Goal: Task Accomplishment & Management: Manage account settings

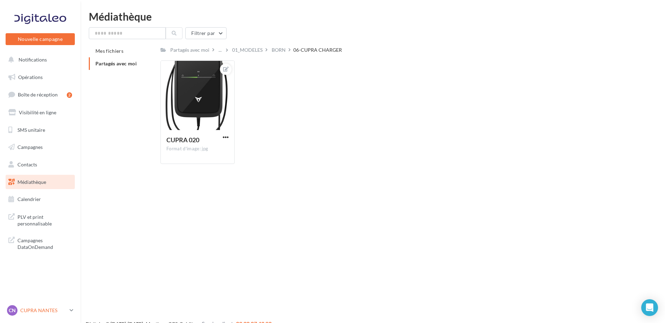
click at [37, 306] on div "CN CUPRA NANTES cupra_nantes_ker" at bounding box center [37, 310] width 60 height 10
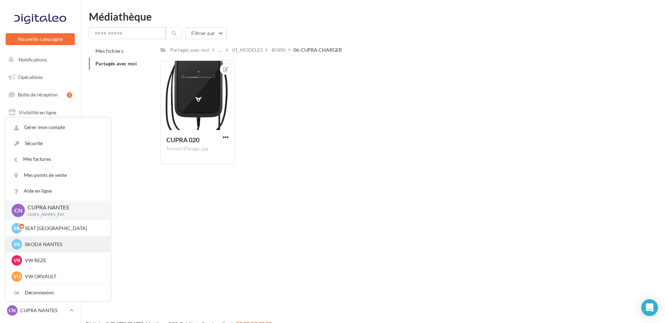
scroll to position [14, 0]
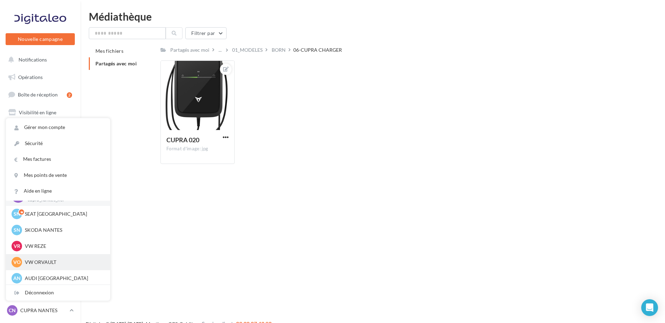
click at [50, 258] on div "VO VW ORVAULT vw-orv-ker" at bounding box center [58, 262] width 93 height 10
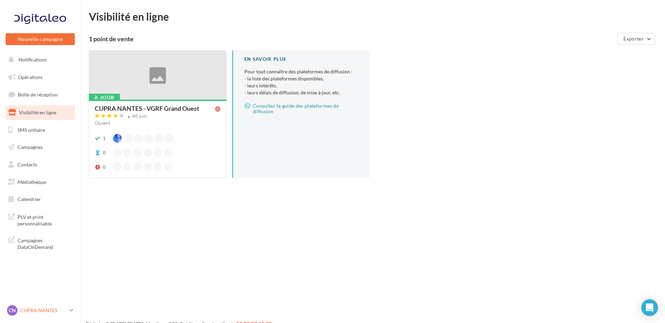
click at [35, 317] on link "CN CUPRA NANTES cupra_nantes_ker" at bounding box center [40, 310] width 69 height 13
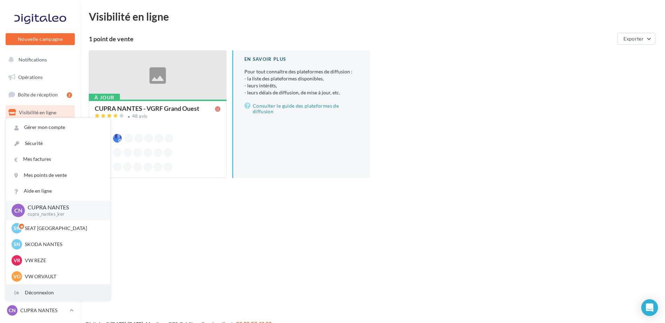
click at [38, 288] on div "Déconnexion" at bounding box center [58, 293] width 104 height 16
